Goal: Browse casually: Explore the website without a specific task or goal

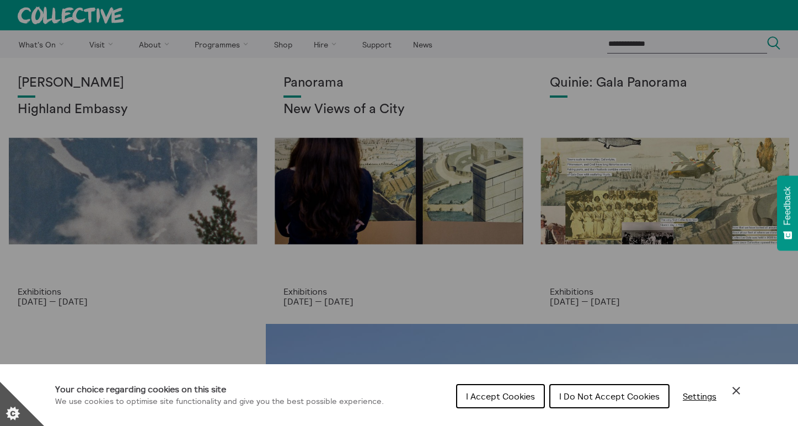
click at [521, 396] on span "I Accept Cookies" at bounding box center [500, 395] width 69 height 11
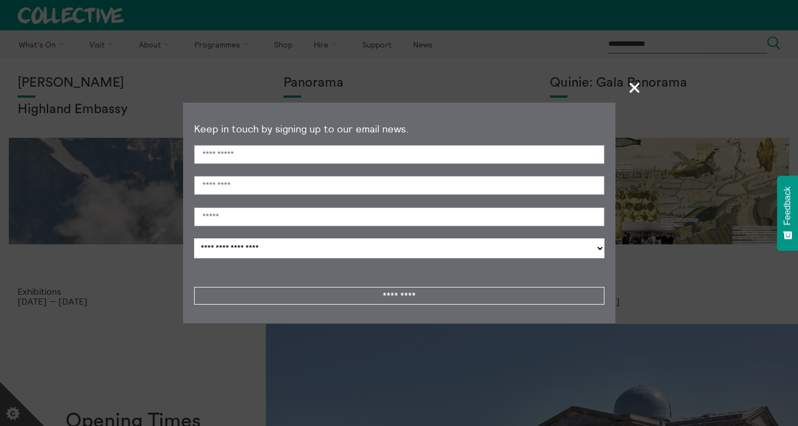
click at [632, 89] on span "+" at bounding box center [634, 87] width 33 height 33
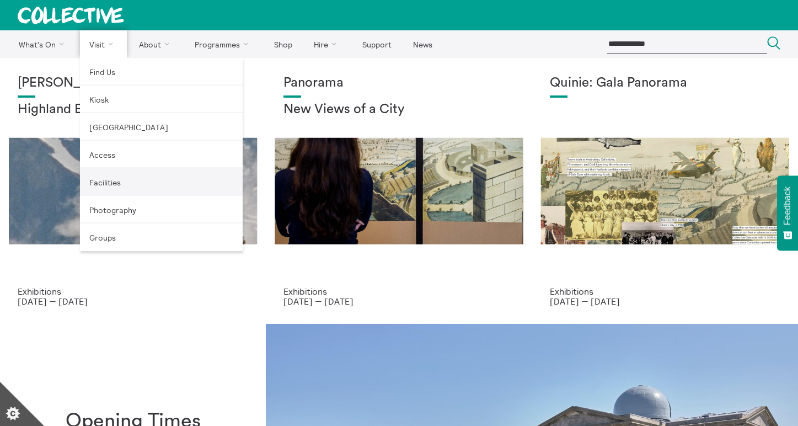
click at [103, 180] on link "Facilities" at bounding box center [161, 182] width 163 height 28
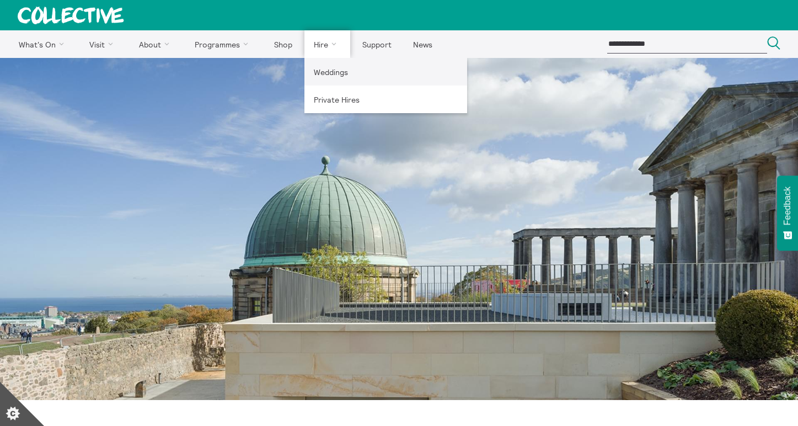
click at [326, 76] on link "Weddings" at bounding box center [385, 72] width 163 height 28
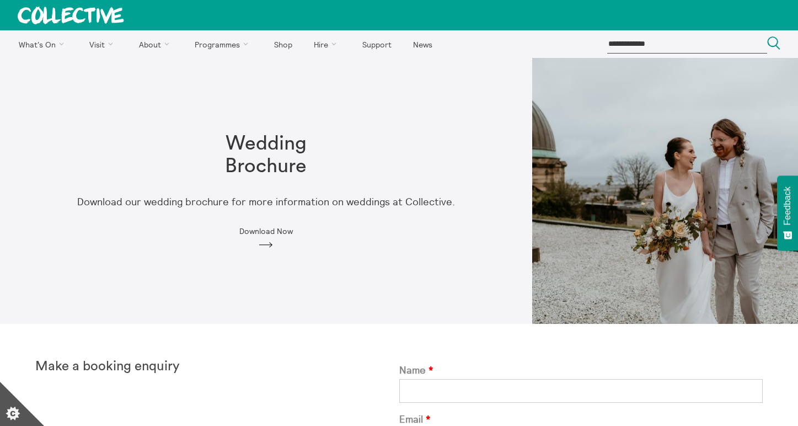
click at [262, 240] on icon "Arrow" at bounding box center [266, 245] width 18 height 10
click at [277, 44] on link "Shop" at bounding box center [282, 44] width 37 height 28
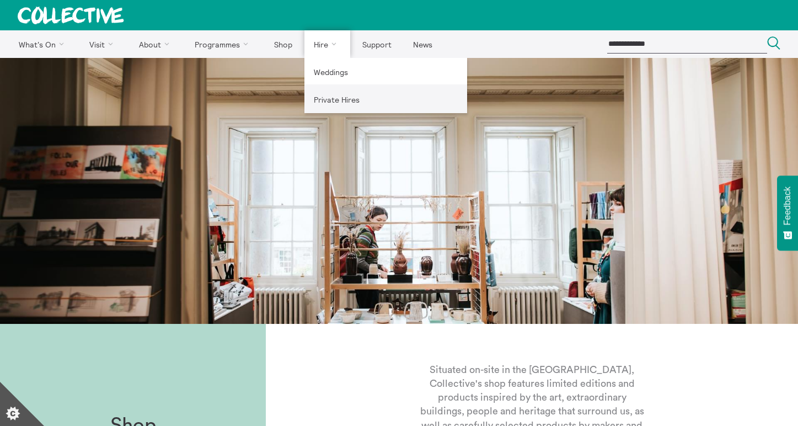
click at [328, 100] on link "Private Hires" at bounding box center [385, 99] width 163 height 28
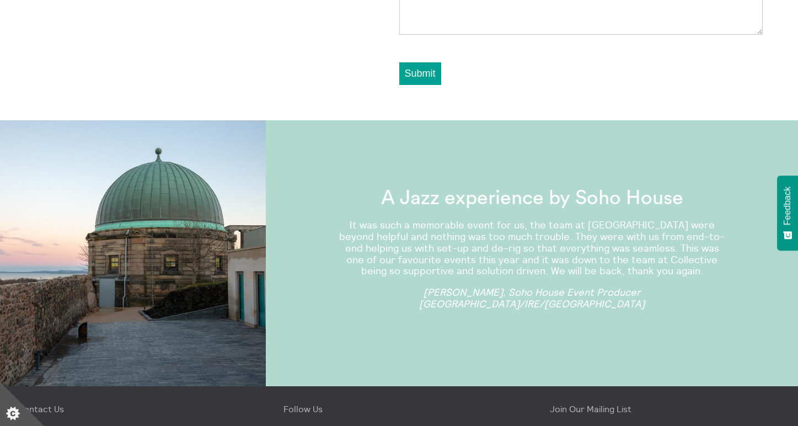
scroll to position [964, 0]
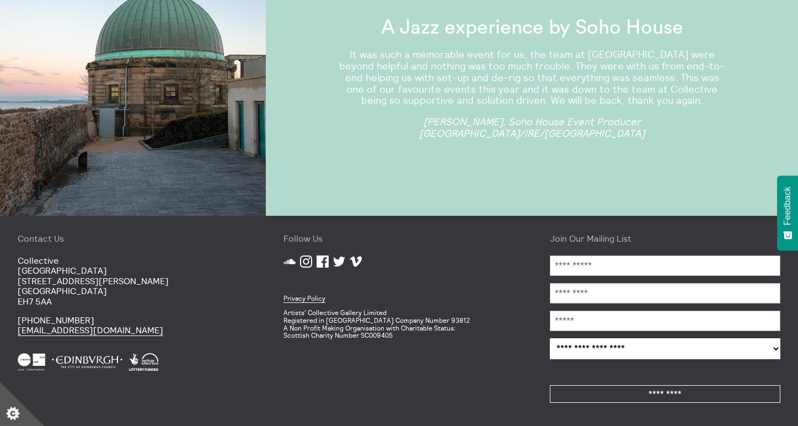
click at [307, 257] on icon "Instagram" at bounding box center [306, 261] width 12 height 12
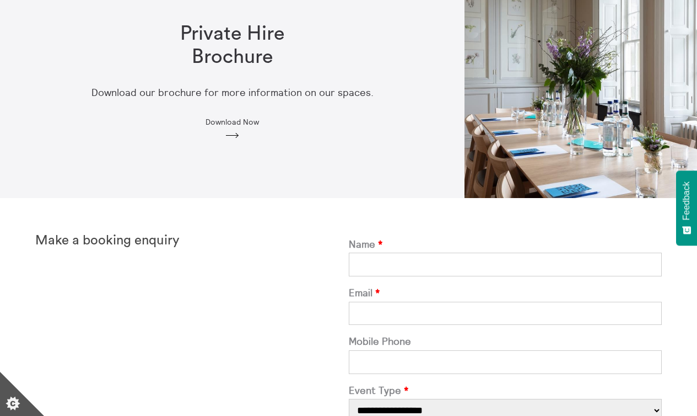
scroll to position [0, 0]
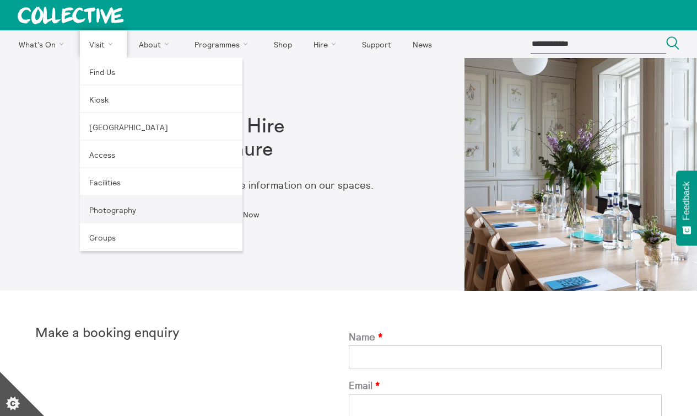
click at [111, 215] on link "Photography" at bounding box center [161, 210] width 163 height 28
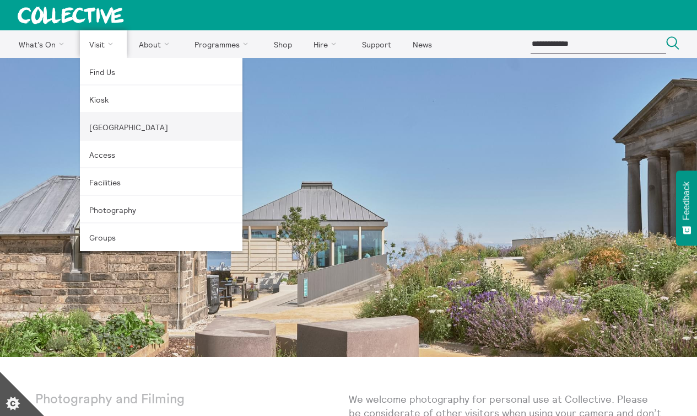
click at [110, 127] on link "[GEOGRAPHIC_DATA]" at bounding box center [161, 127] width 163 height 28
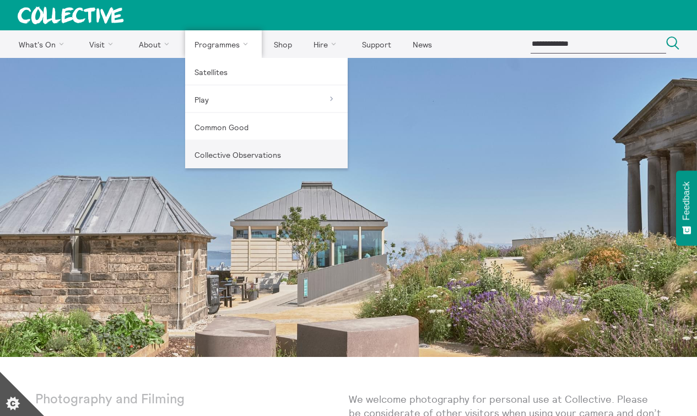
click at [226, 148] on link "Collective Observations" at bounding box center [266, 155] width 163 height 28
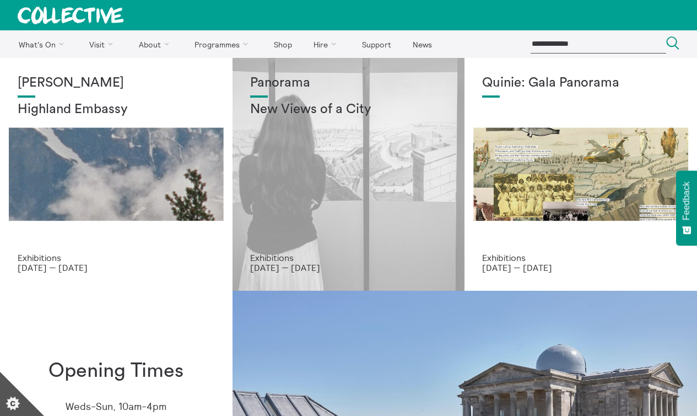
click at [352, 203] on div "Panorama New Views of a City" at bounding box center [348, 164] width 197 height 177
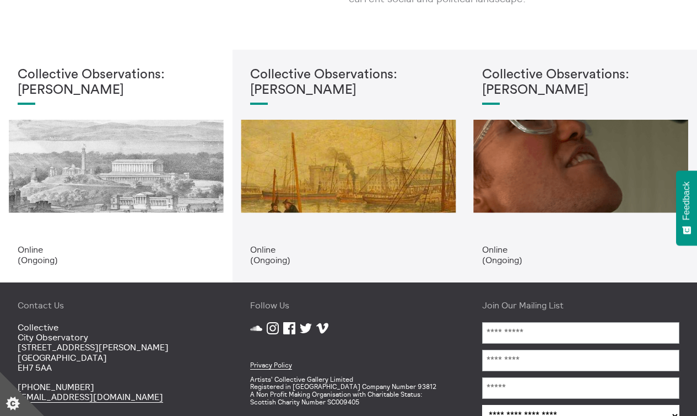
scroll to position [330, 0]
